Goal: Task Accomplishment & Management: Manage account settings

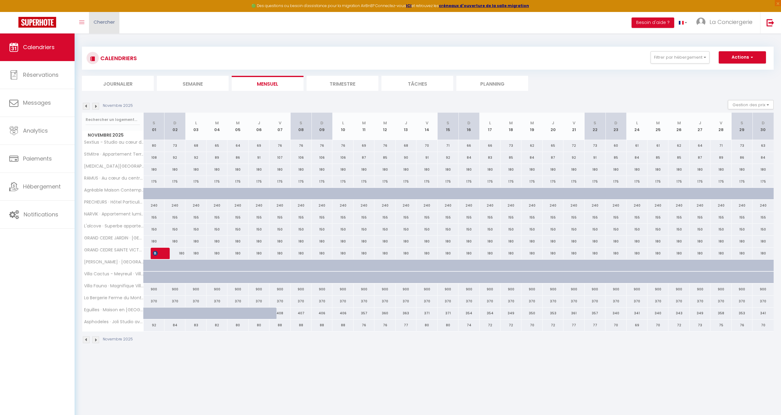
click at [105, 30] on link "Chercher" at bounding box center [104, 22] width 30 height 21
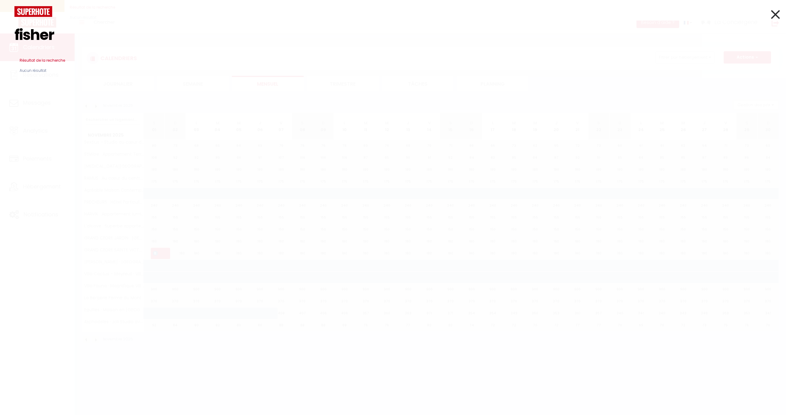
drag, startPoint x: 62, startPoint y: 38, endPoint x: 0, endPoint y: 37, distance: 61.7
click at [0, 37] on div "fisher Résultat de la recherche Id Appart Voyageur Checkin Checkout Nuits Pers.…" at bounding box center [393, 207] width 786 height 415
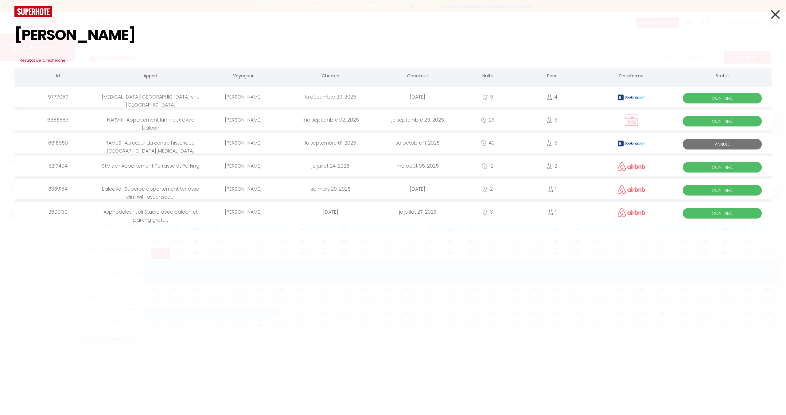
type input "[PERSON_NAME]"
click at [252, 121] on div "[PERSON_NAME]" at bounding box center [243, 120] width 87 height 20
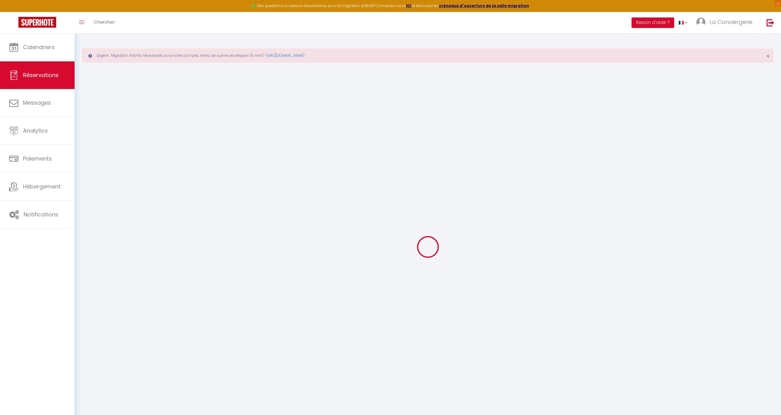
select select
checkbox input "false"
select select
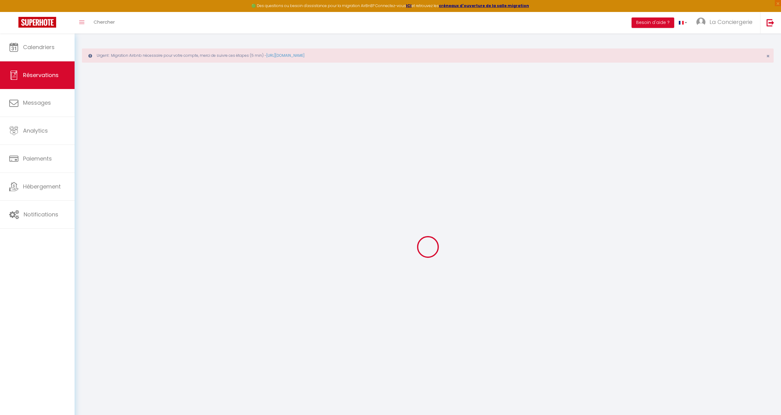
checkbox input "false"
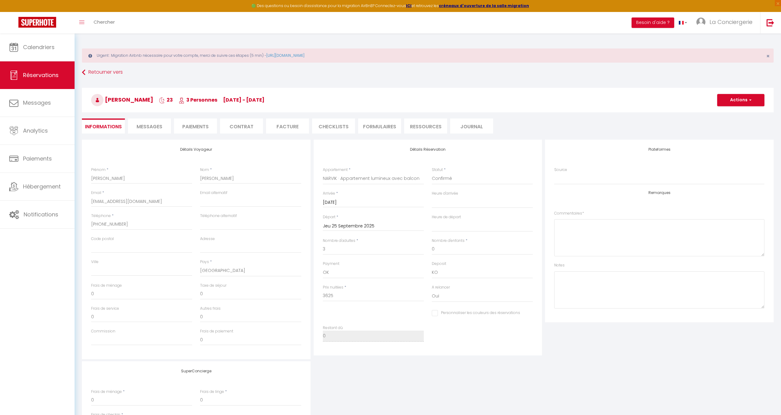
select select
checkbox input "false"
select select
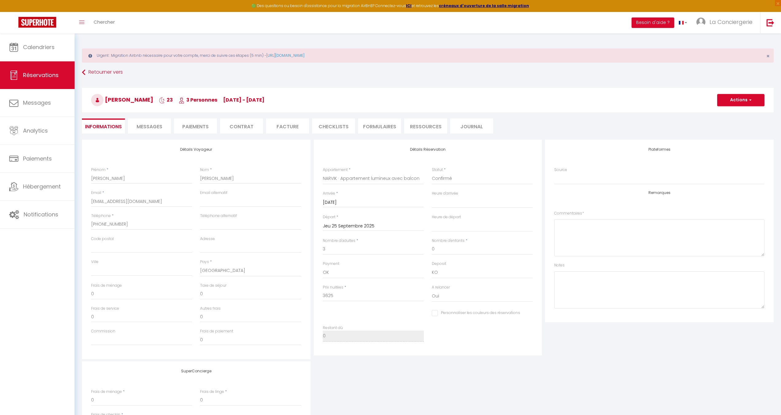
click at [200, 131] on li "Paiements" at bounding box center [195, 125] width 43 height 15
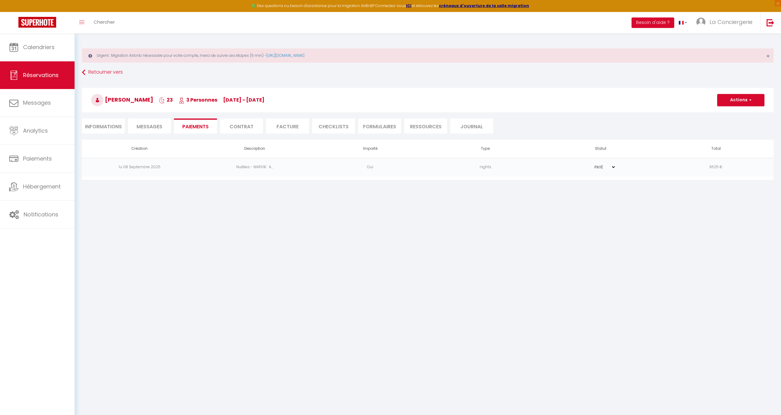
click at [701, 165] on td "3625 €" at bounding box center [715, 167] width 115 height 19
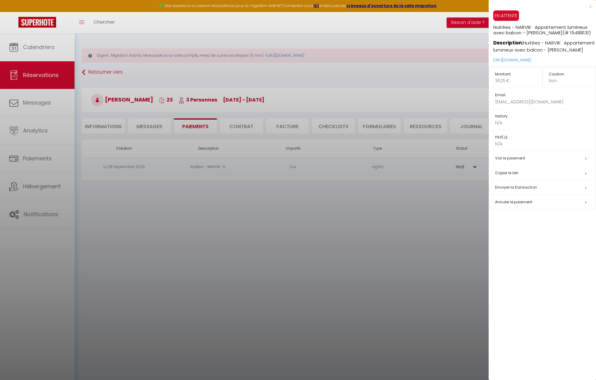
click at [591, 9] on div "x" at bounding box center [540, 6] width 103 height 7
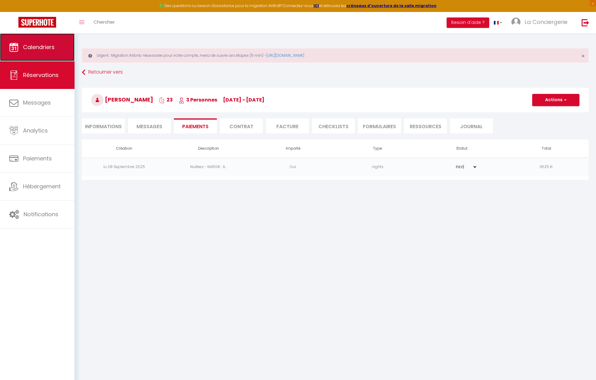
click at [12, 46] on icon at bounding box center [13, 47] width 9 height 9
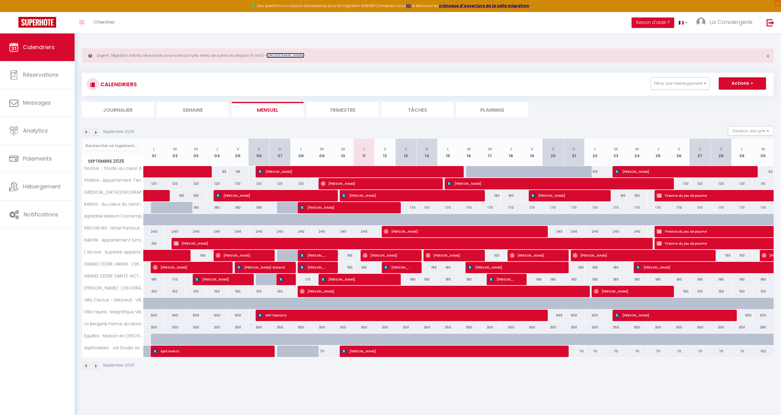
click at [304, 56] on link "[URL][DOMAIN_NAME]" at bounding box center [285, 55] width 38 height 5
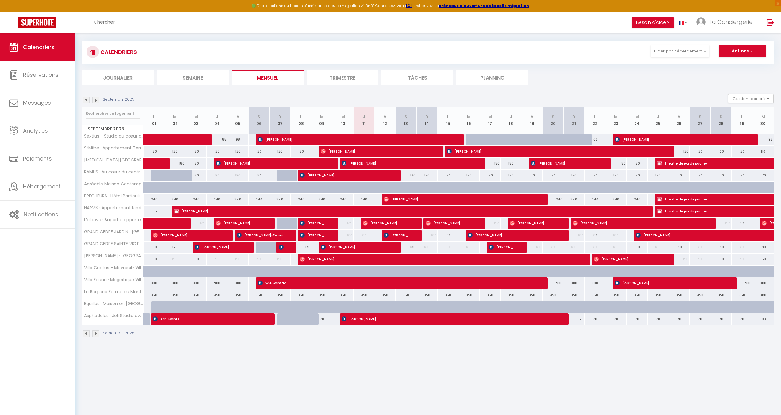
scroll to position [32, 0]
click at [727, 15] on link "La Conciergerie" at bounding box center [726, 22] width 68 height 21
click at [722, 42] on link "Paramètres" at bounding box center [735, 42] width 45 height 10
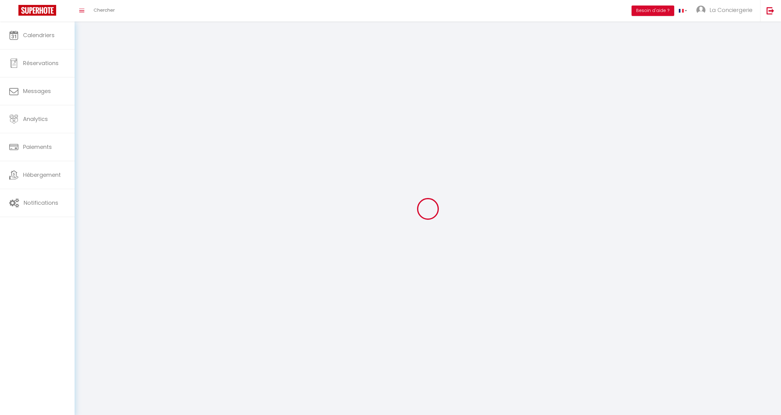
type input "La Conciergerie"
type input "d'Aix"
type input "0749721215"
type input "[STREET_ADDRESS][PERSON_NAME]"
type input "13100"
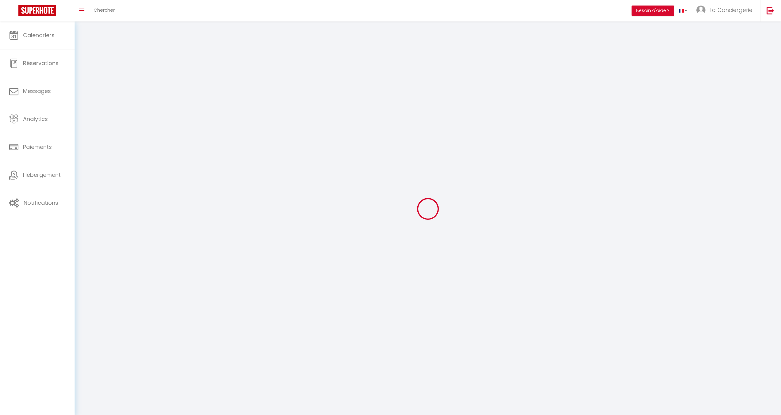
type input "[GEOGRAPHIC_DATA]"
type input "MfIyzY3QpMP0x8pRv9zDPvh1M"
type input "TiRv5pHi3WDqgaOVtsKNhzkJF"
select select "28"
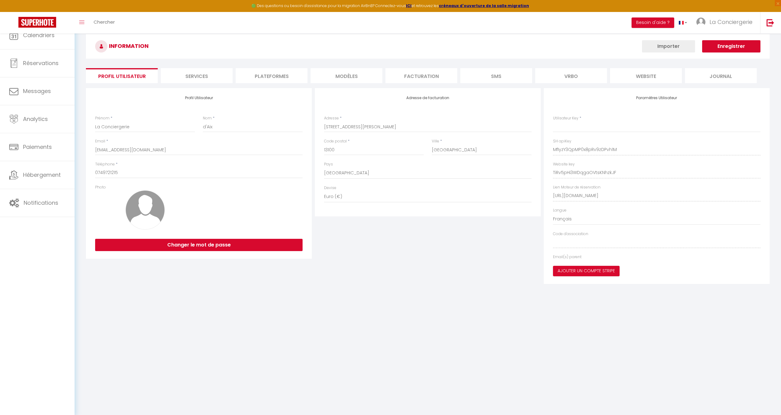
type input "MfIyzY3QpMP0x8pRv9zDPvh1M"
type input "TiRv5pHi3WDqgaOVtsKNhzkJF"
type input "[URL][DOMAIN_NAME]"
select select "fr"
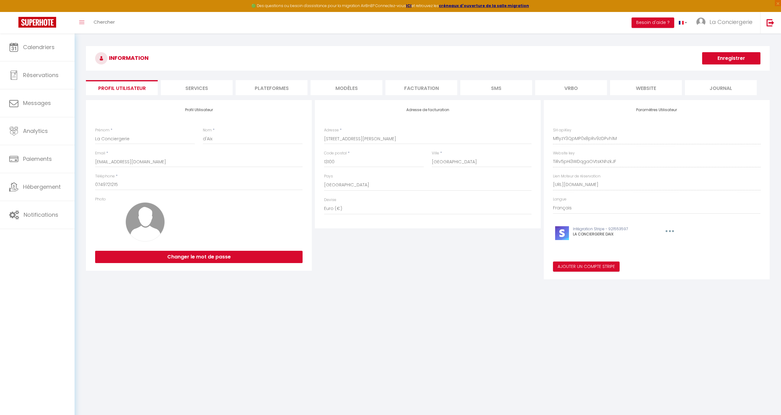
click at [278, 99] on div "Profil Utilisateur Prénom * La Conciergerie Nom * d'Aix Email * [EMAIL_ADDRESS]…" at bounding box center [428, 189] width 684 height 183
click at [282, 89] on li "Plateformes" at bounding box center [272, 87] width 72 height 15
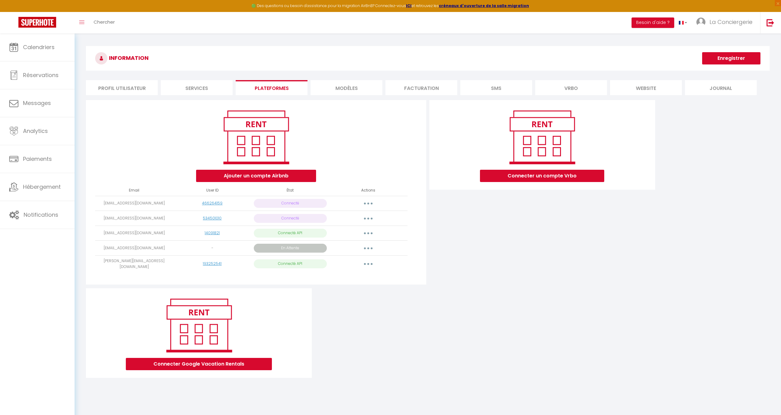
click at [368, 249] on icon "button" at bounding box center [368, 248] width 2 height 2
click at [367, 261] on link "Obtenir le lien de connexion" at bounding box center [340, 262] width 69 height 10
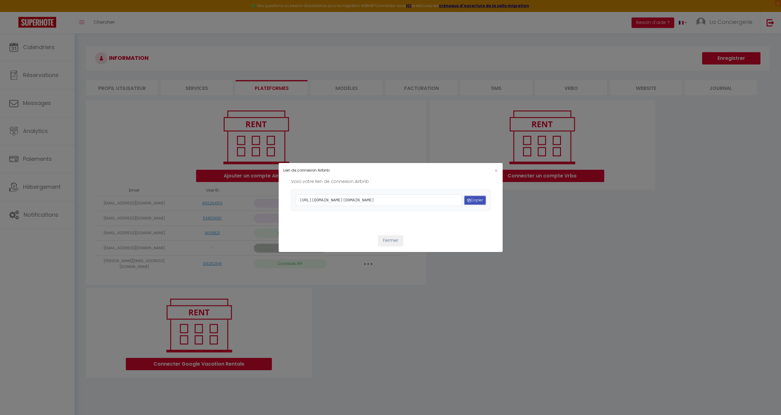
click at [478, 199] on button "Copier" at bounding box center [475, 200] width 21 height 8
drag, startPoint x: 394, startPoint y: 256, endPoint x: 380, endPoint y: 280, distance: 28.1
click at [394, 246] on button "Fermer" at bounding box center [390, 240] width 25 height 10
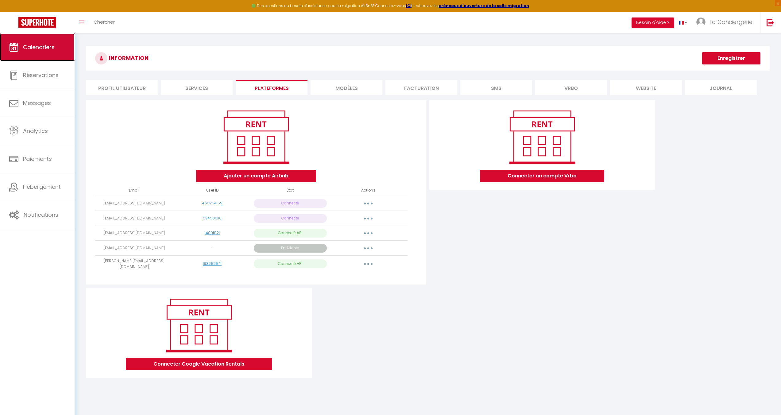
click at [24, 42] on link "Calendriers" at bounding box center [37, 47] width 75 height 28
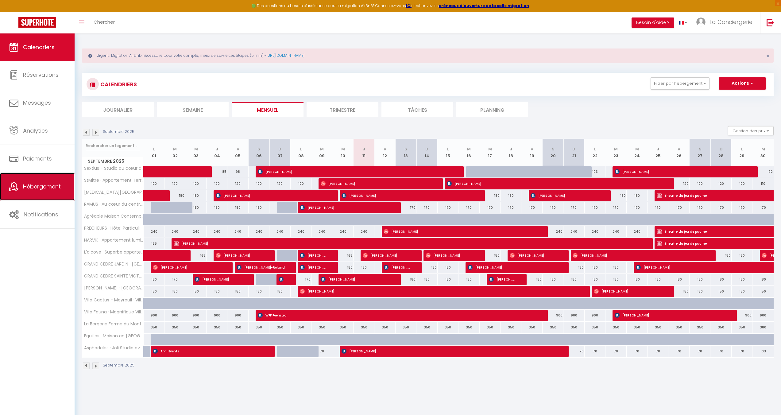
click at [5, 192] on link "Hébergement" at bounding box center [37, 187] width 75 height 28
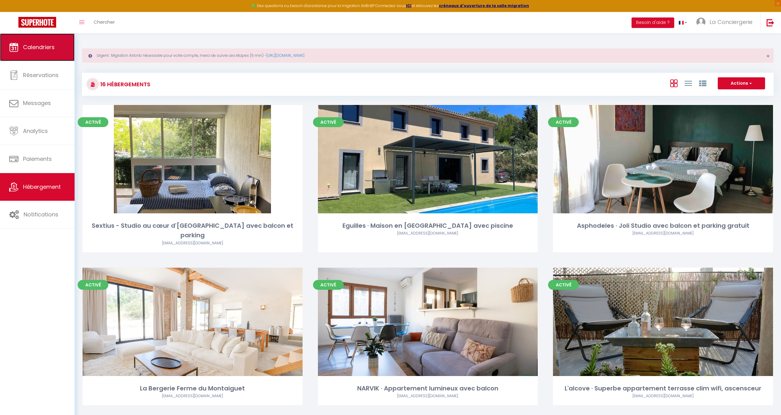
click at [34, 48] on span "Calendriers" at bounding box center [39, 47] width 32 height 8
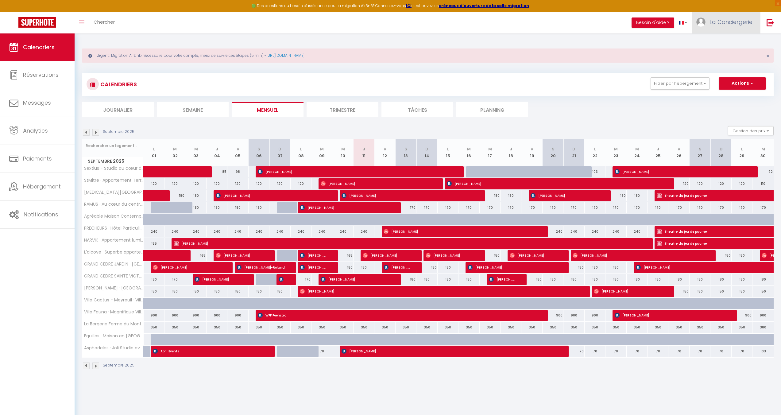
click at [751, 24] on span "La Conciergerie" at bounding box center [730, 22] width 43 height 8
click at [739, 43] on link "Paramètres" at bounding box center [735, 42] width 45 height 10
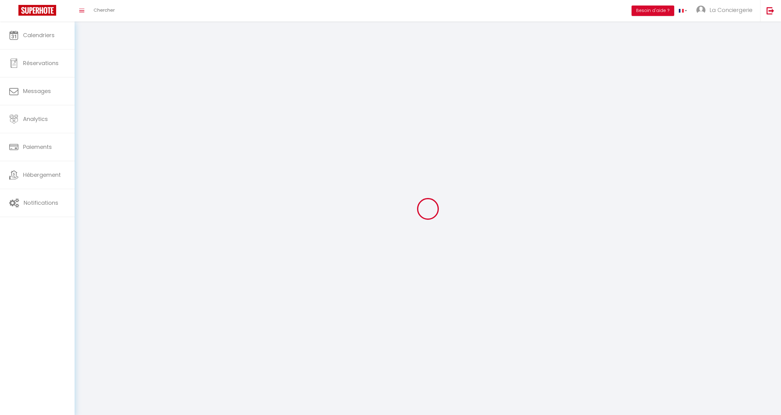
type input "La Conciergerie"
type input "d'Aix"
type input "0749721215"
type input "[STREET_ADDRESS][PERSON_NAME]"
type input "13100"
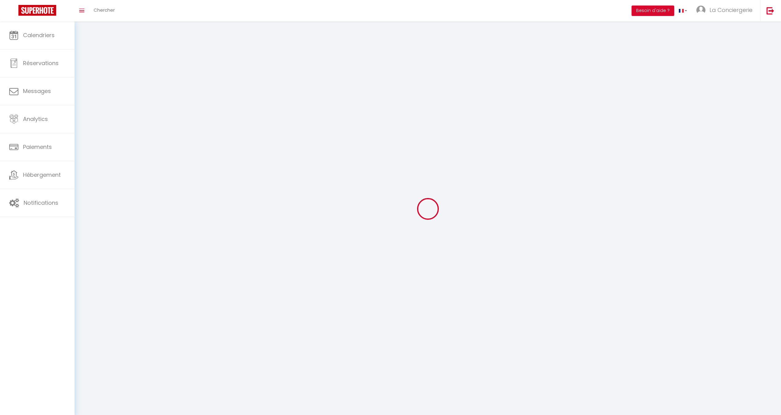
type input "[GEOGRAPHIC_DATA]"
type input "MfIyzY3QpMP0x8pRv9zDPvh1M"
type input "TiRv5pHi3WDqgaOVtsKNhzkJF"
type input "[URL][DOMAIN_NAME]"
select select "28"
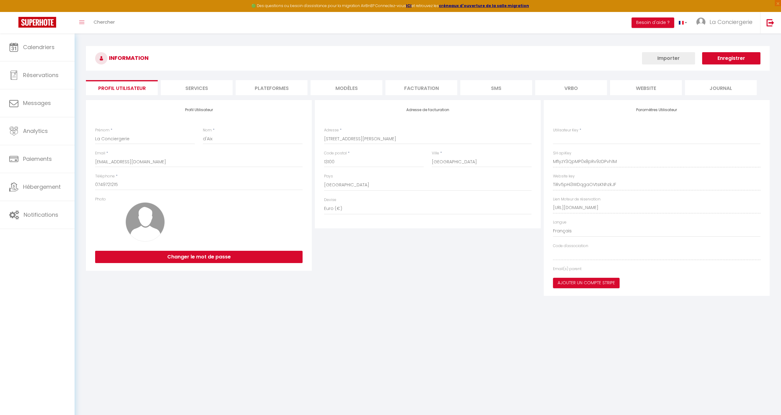
type input "MfIyzY3QpMP0x8pRv9zDPvh1M"
type input "TiRv5pHi3WDqgaOVtsKNhzkJF"
type input "[URL][DOMAIN_NAME]"
select select "fr"
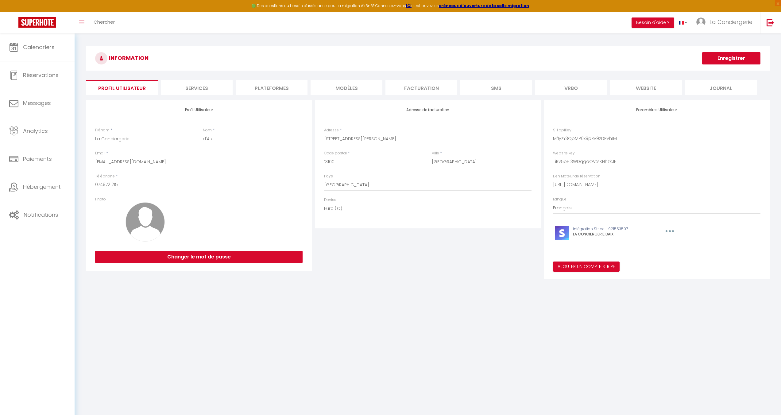
click at [270, 88] on li "Plateformes" at bounding box center [272, 87] width 72 height 15
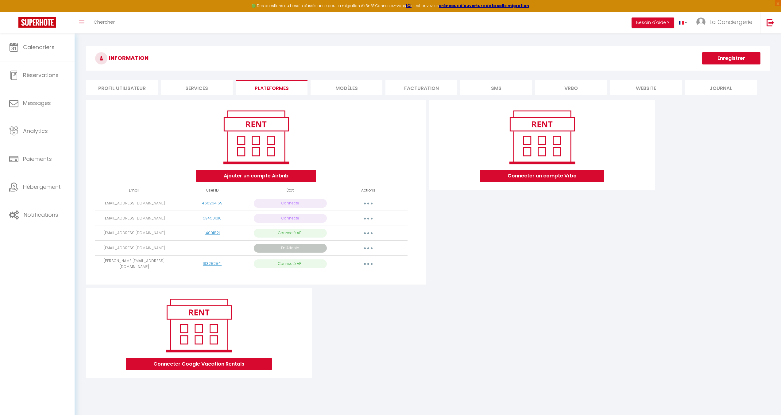
click at [368, 263] on icon "button" at bounding box center [368, 264] width 2 height 2
click at [348, 278] on link "Importer les appartements" at bounding box center [341, 277] width 68 height 10
select select
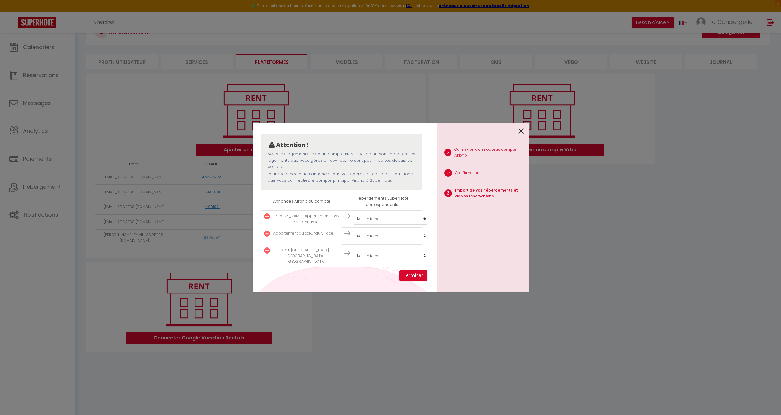
scroll to position [33, 0]
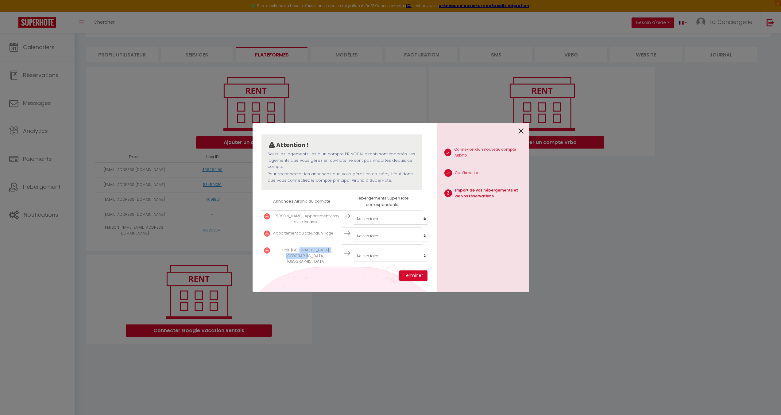
drag, startPoint x: 290, startPoint y: 249, endPoint x: 338, endPoint y: 250, distance: 48.2
click at [338, 250] on td "Cali-[GEOGRAPHIC_DATA] · [GEOGRAPHIC_DATA]-[GEOGRAPHIC_DATA]" at bounding box center [301, 256] width 80 height 23
drag, startPoint x: 280, startPoint y: 250, endPoint x: 360, endPoint y: 253, distance: 80.1
click at [360, 253] on tr "Cali-[GEOGRAPHIC_DATA] · [GEOGRAPHIC_DATA]-[GEOGRAPHIC_DATA] Créer un nouvel hé…" at bounding box center [341, 255] width 161 height 23
click at [368, 252] on select "Créer un nouvel hébergement Ne rien faire Sextius - Studio au cœur d'[GEOGRAPHI…" at bounding box center [390, 256] width 75 height 12
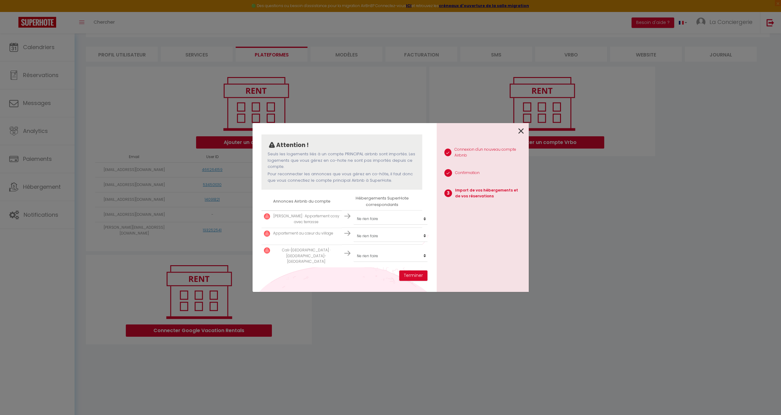
click at [521, 129] on icon at bounding box center [521, 130] width 6 height 9
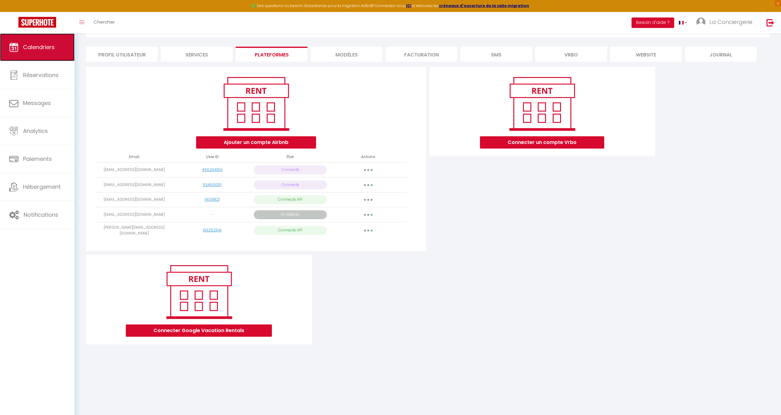
click at [20, 52] on link "Calendriers" at bounding box center [37, 47] width 75 height 28
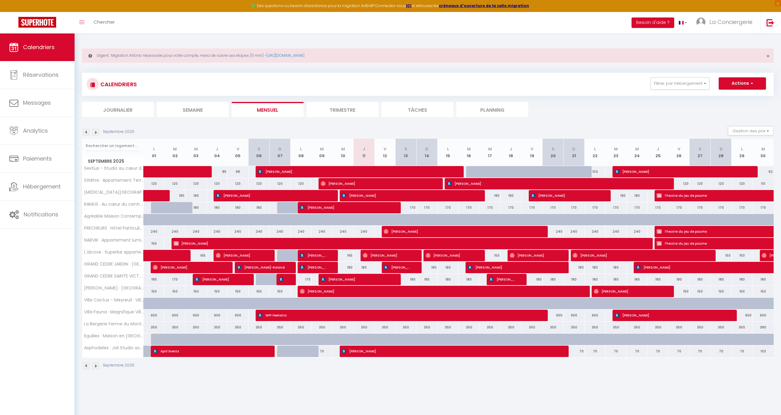
click at [85, 134] on img at bounding box center [86, 132] width 7 height 7
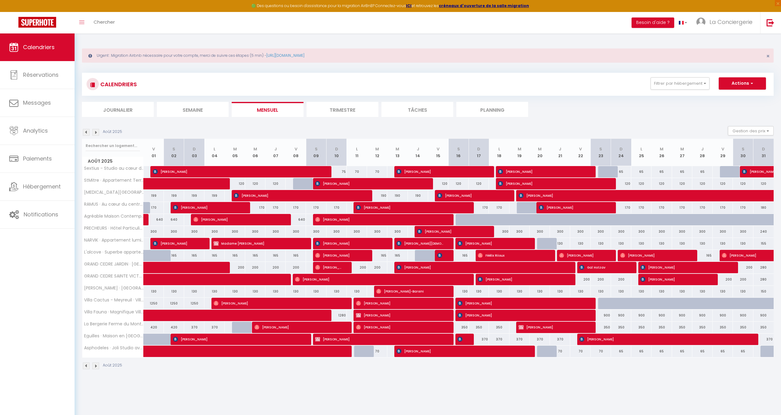
click at [85, 132] on img at bounding box center [86, 132] width 7 height 7
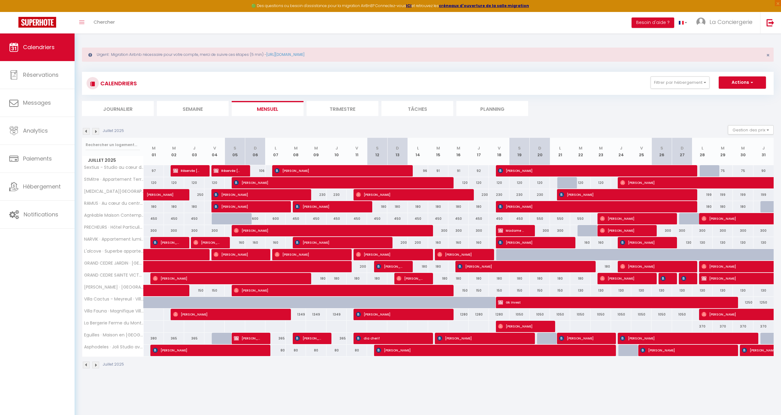
scroll to position [1, 0]
click at [95, 132] on img at bounding box center [95, 131] width 7 height 7
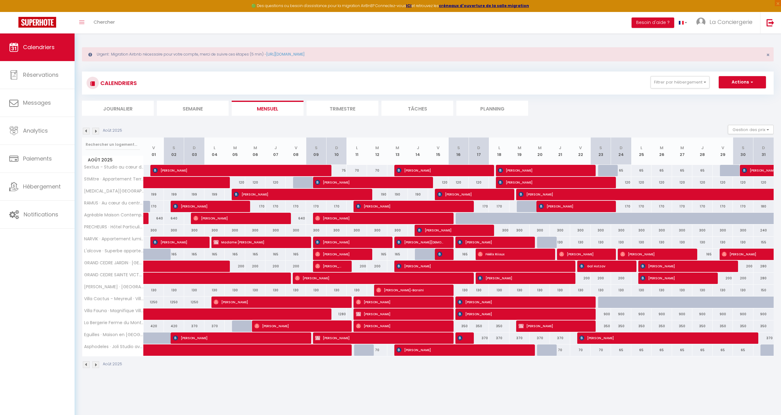
click at [95, 132] on img at bounding box center [95, 131] width 7 height 7
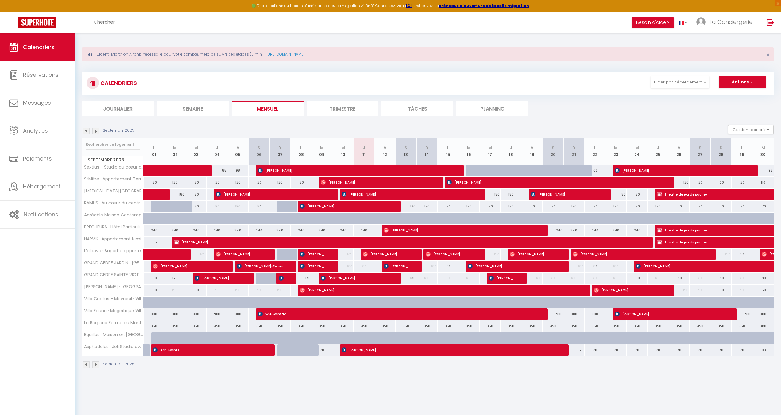
click at [87, 132] on img at bounding box center [86, 131] width 7 height 7
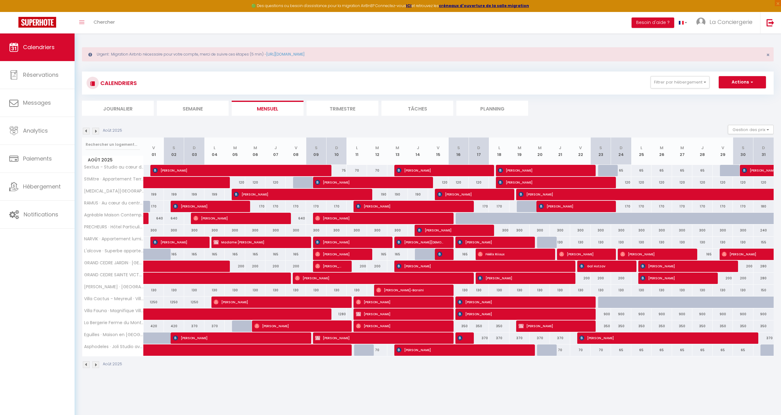
click at [87, 132] on img at bounding box center [86, 131] width 7 height 7
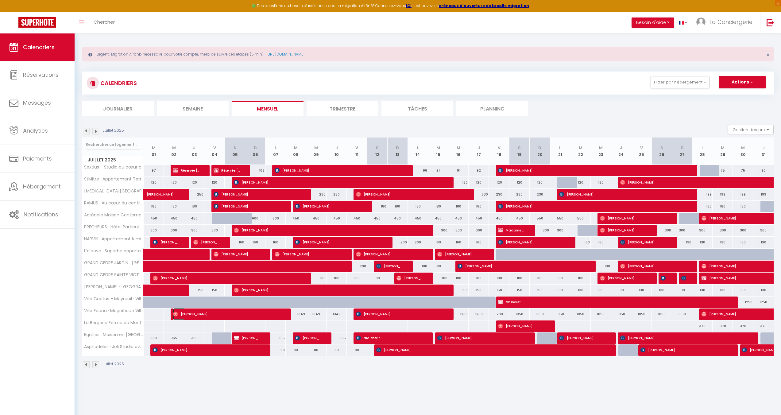
click at [207, 318] on span "[PERSON_NAME]" at bounding box center [227, 314] width 108 height 12
select select "OK"
select select "0"
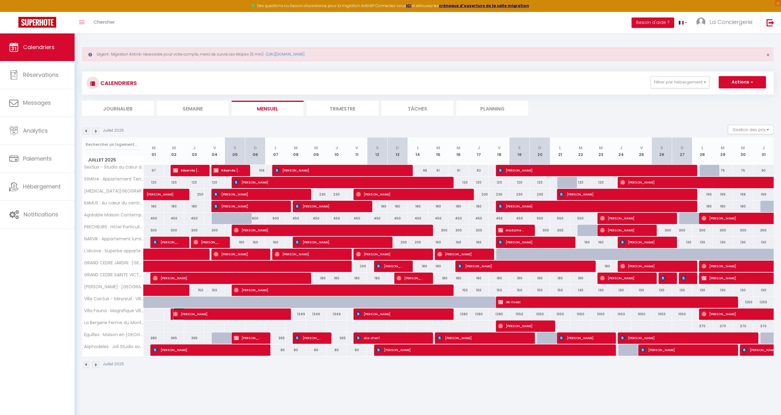
select select "1"
select select
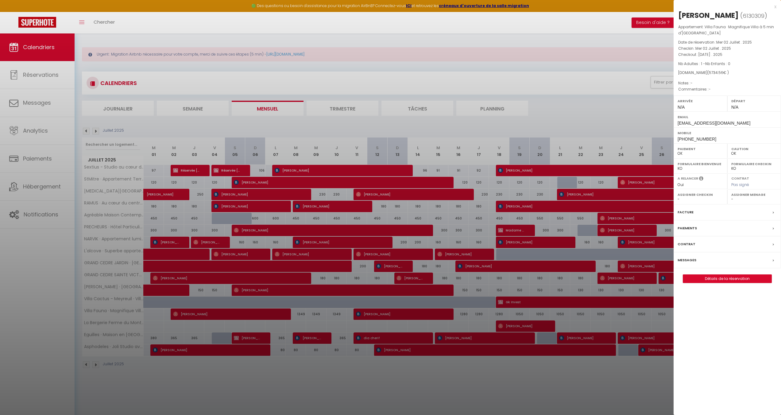
click at [233, 310] on div at bounding box center [390, 207] width 781 height 415
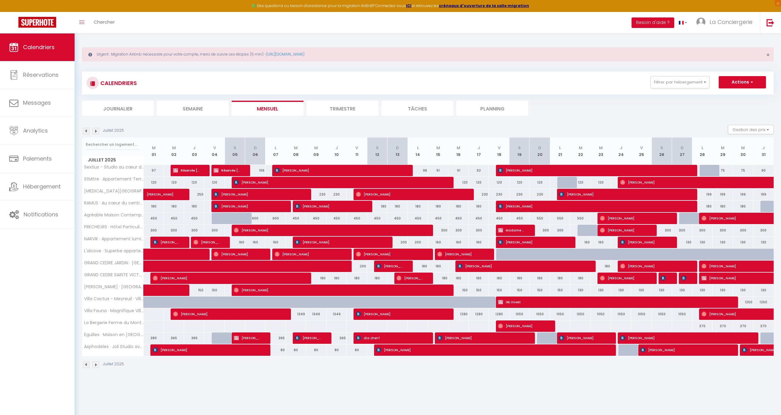
click at [85, 131] on img at bounding box center [86, 131] width 7 height 7
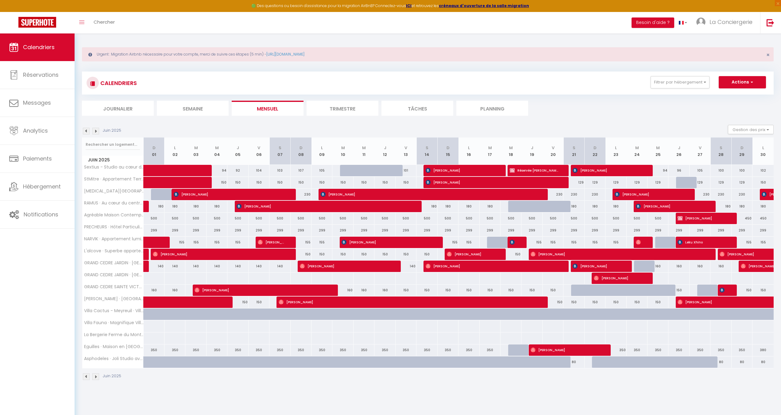
click at [95, 130] on img at bounding box center [95, 131] width 7 height 7
